Goal: Task Accomplishment & Management: Manage account settings

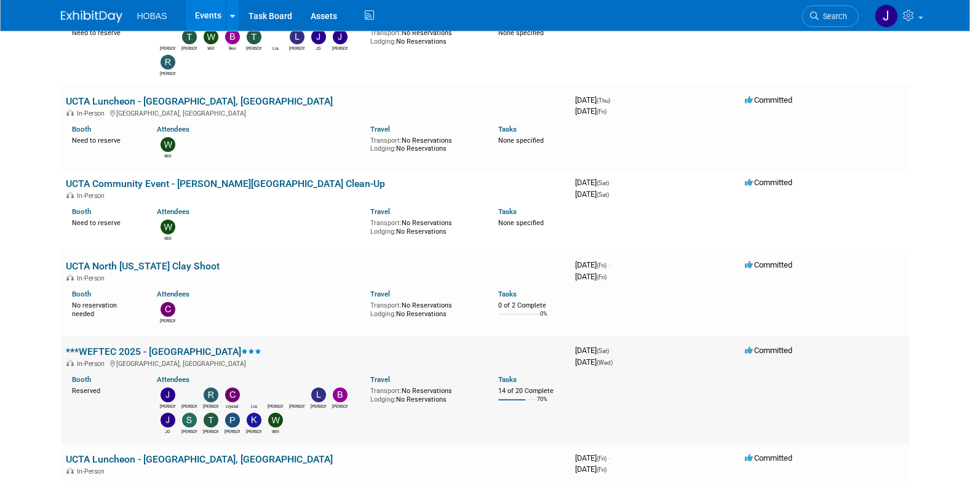
scroll to position [246, 0]
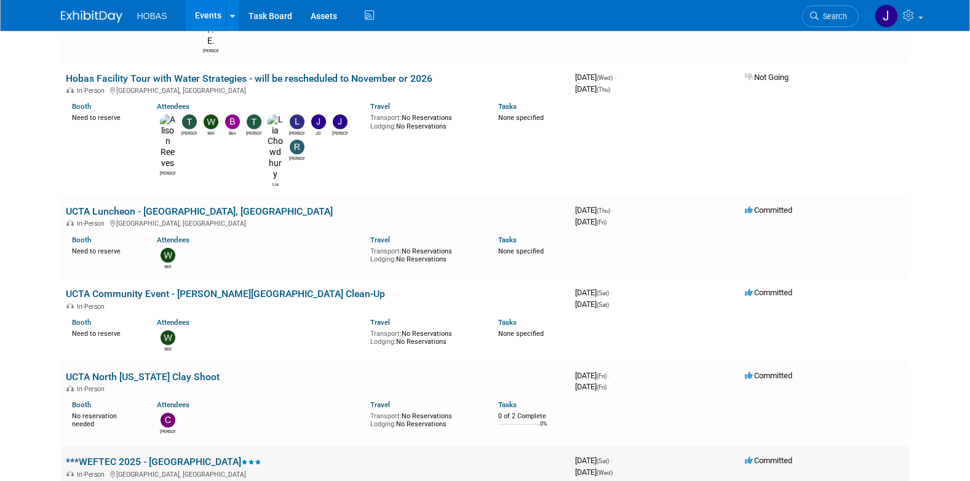
click at [145, 456] on link "***WEFTEC 2025 - [GEOGRAPHIC_DATA]" at bounding box center [164, 462] width 196 height 12
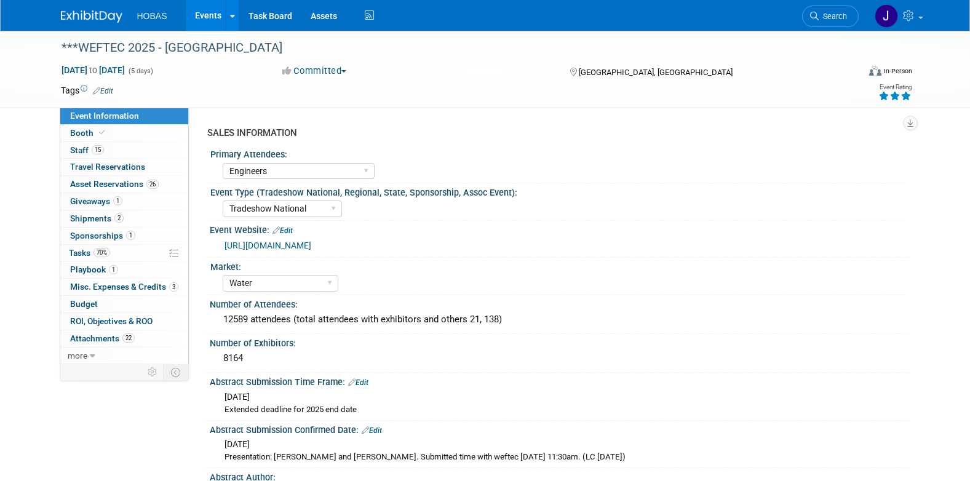
select select "Engineers"
select select "Tradeshow National"
select select "Water"
select select "Exhibiting and Sponsoring"
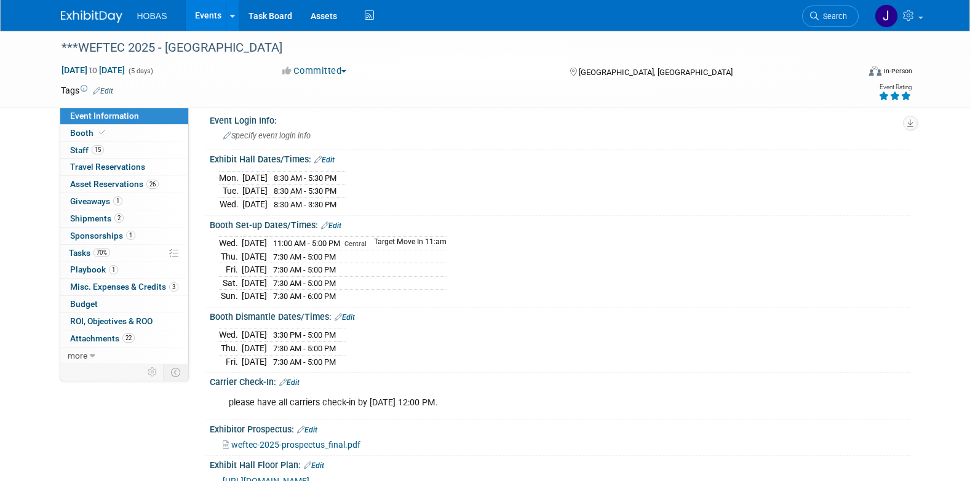
scroll to position [1599, 0]
